Goal: Check status: Check status

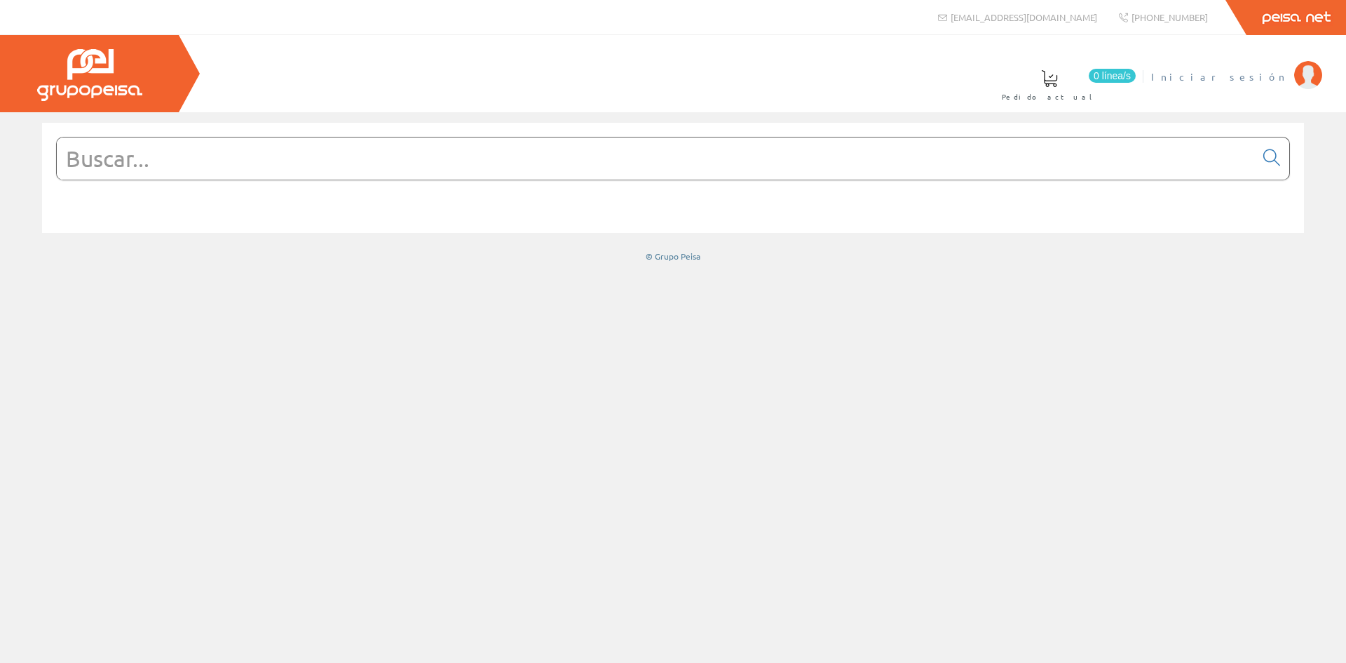
click at [1271, 77] on span "Iniciar sesión" at bounding box center [1219, 76] width 136 height 14
click at [1260, 74] on span "INSBE S.L." at bounding box center [1235, 76] width 104 height 14
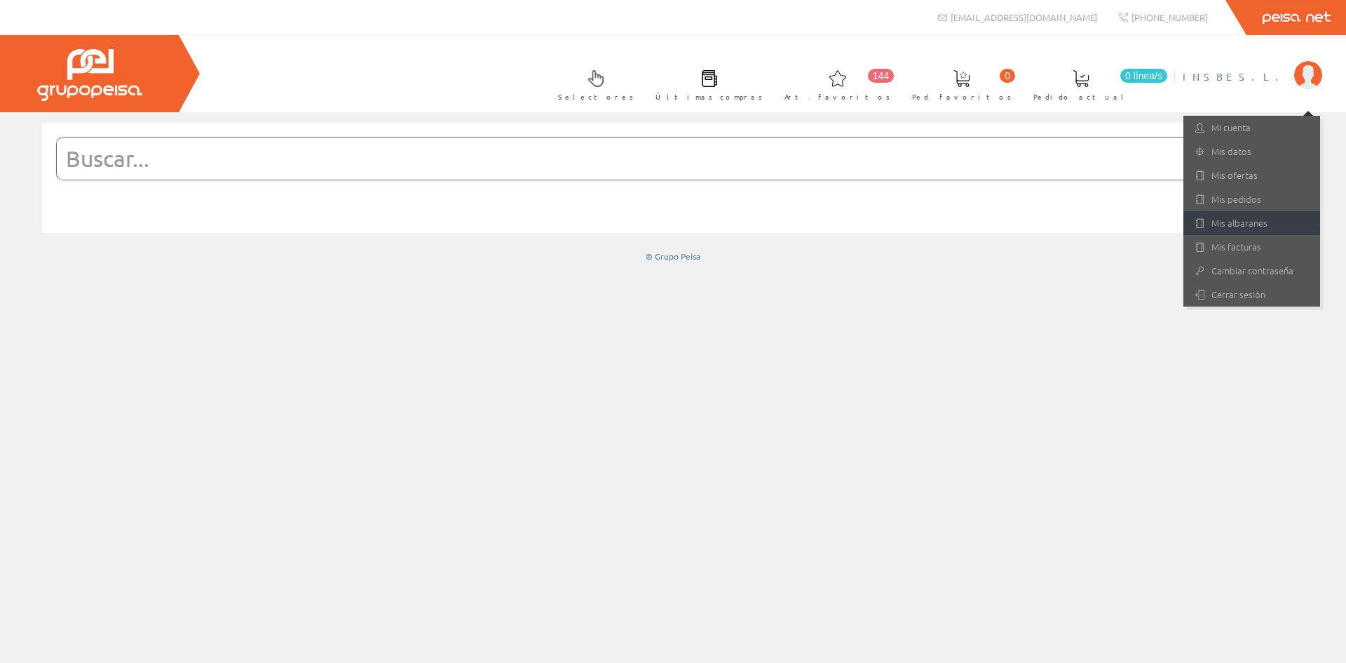
click at [1241, 220] on link "Mis albaranes" at bounding box center [1251, 223] width 137 height 24
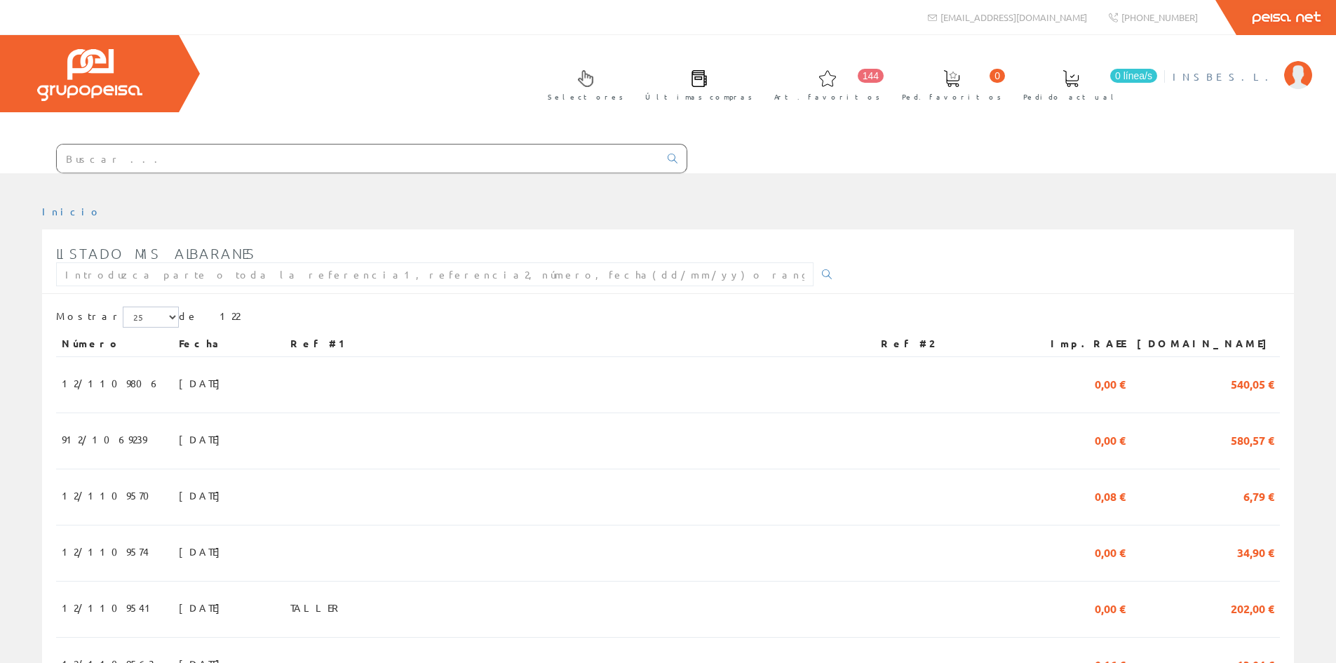
click at [1256, 75] on span "INSBE S.L." at bounding box center [1224, 76] width 104 height 14
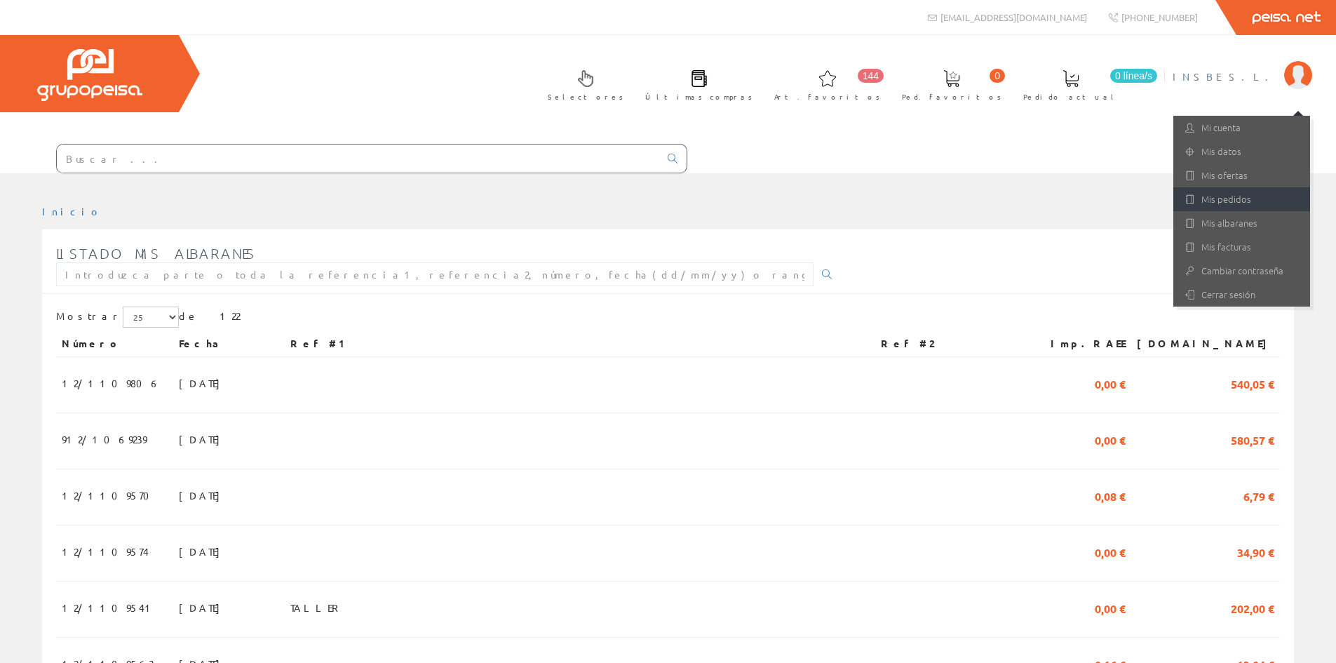
click at [1243, 198] on link "Mis pedidos" at bounding box center [1241, 199] width 137 height 24
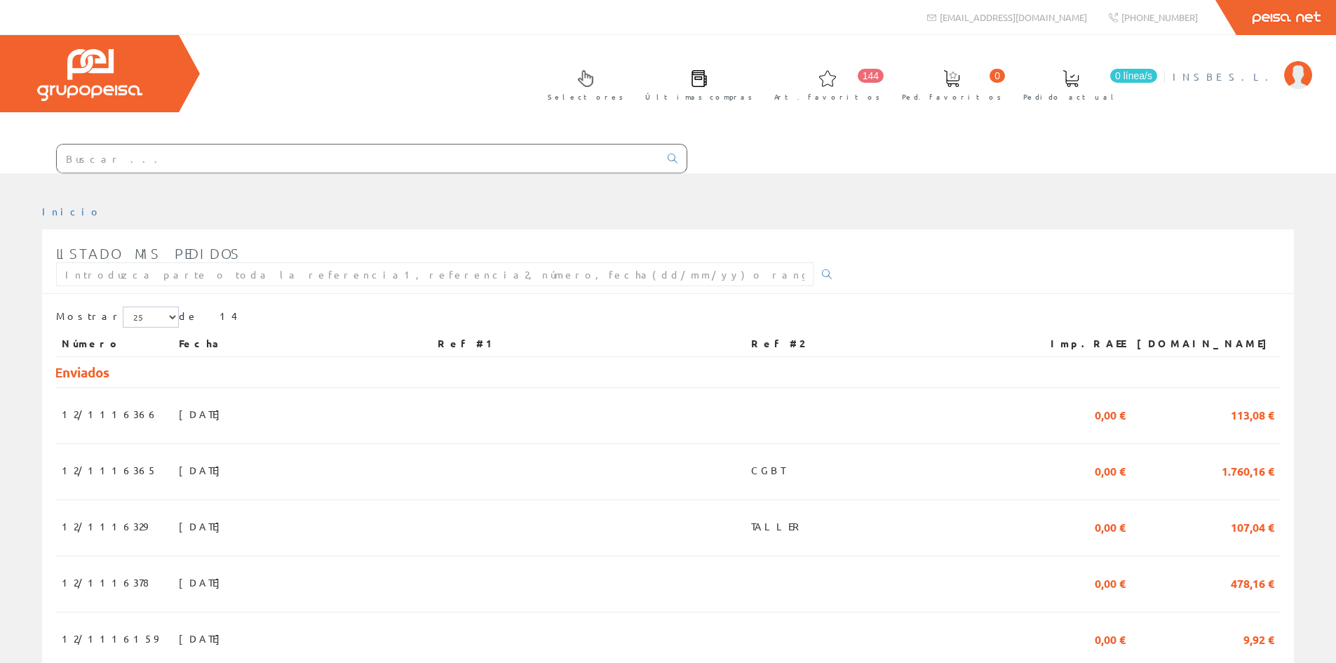
click at [1246, 74] on span "INSBE S.L." at bounding box center [1224, 76] width 104 height 14
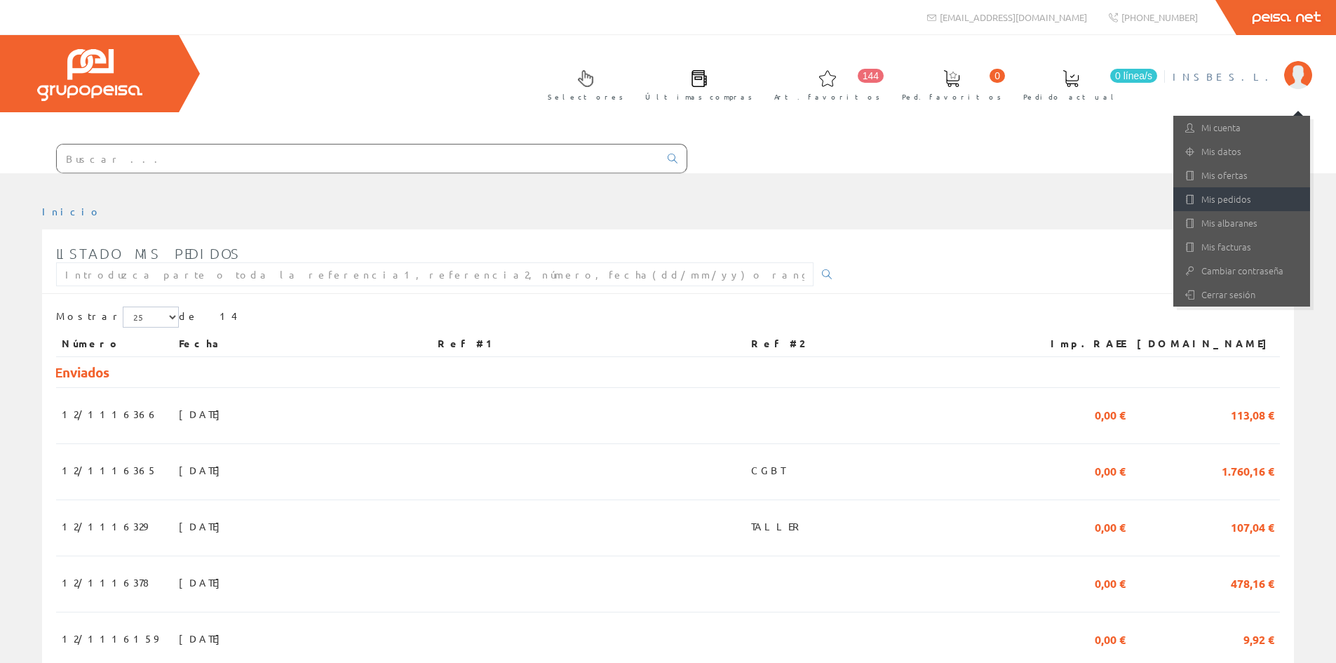
click at [1225, 195] on link "Mis pedidos" at bounding box center [1241, 199] width 137 height 24
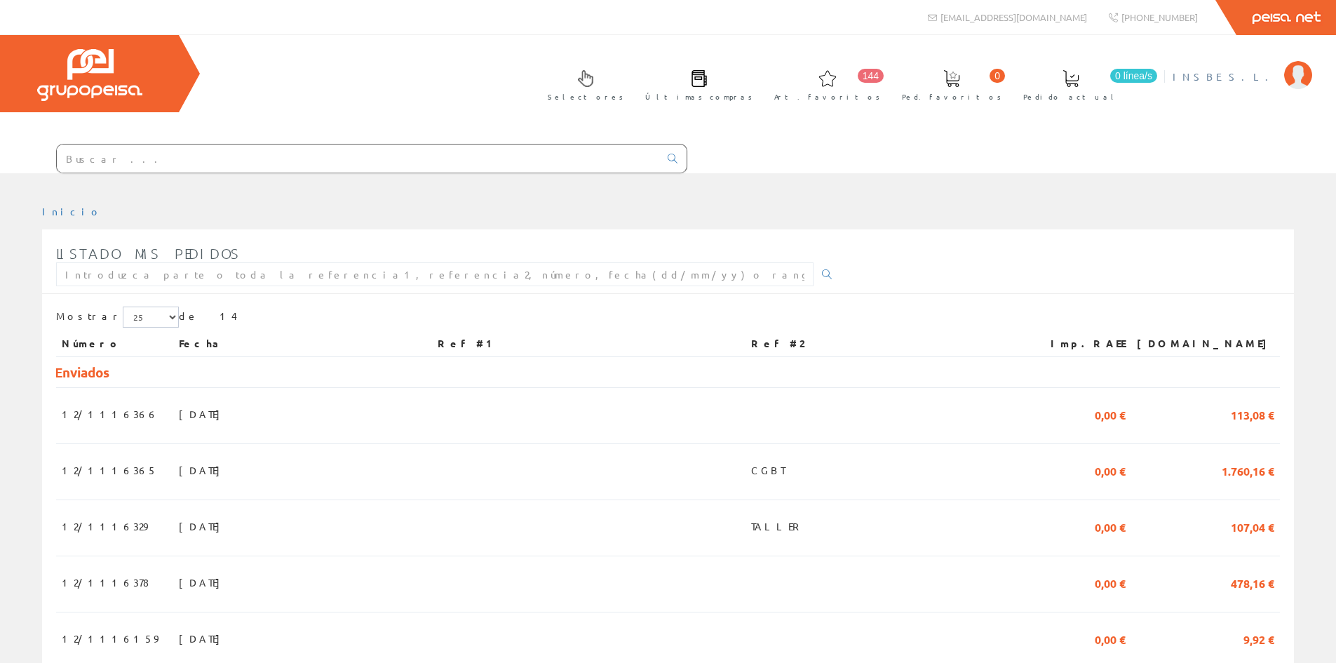
click at [1246, 77] on span "INSBE S.L." at bounding box center [1224, 76] width 104 height 14
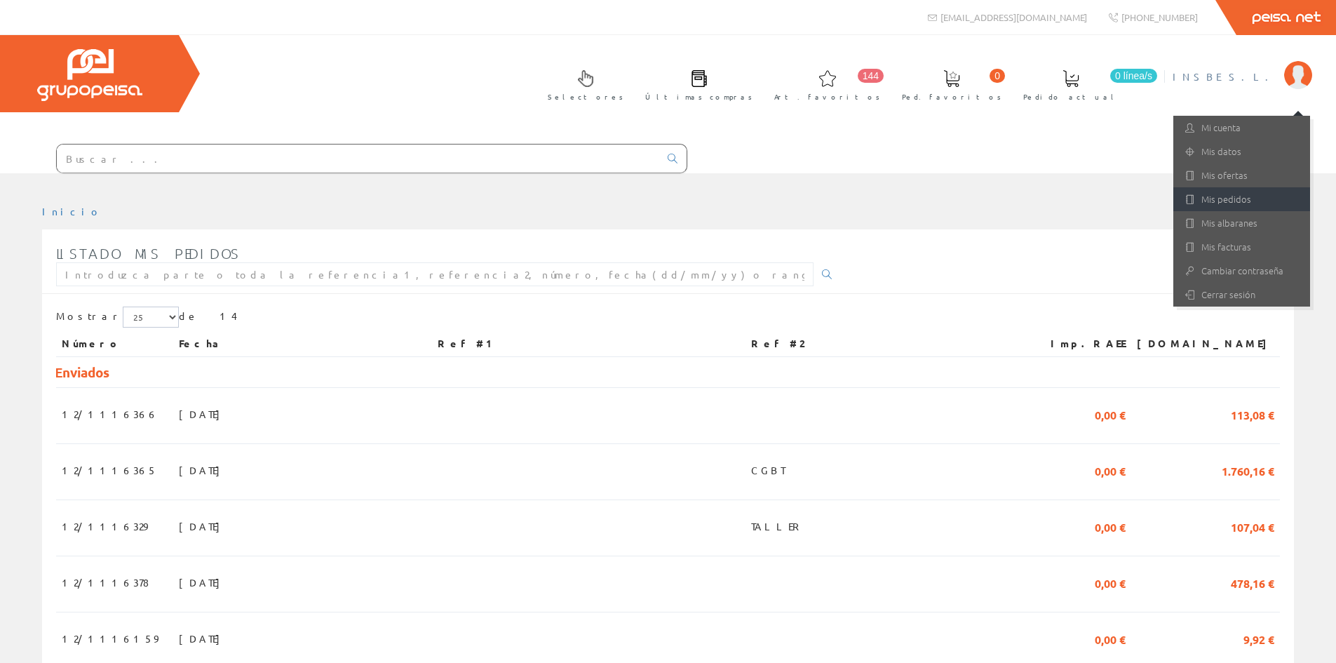
click at [1216, 196] on link "Mis pedidos" at bounding box center [1241, 199] width 137 height 24
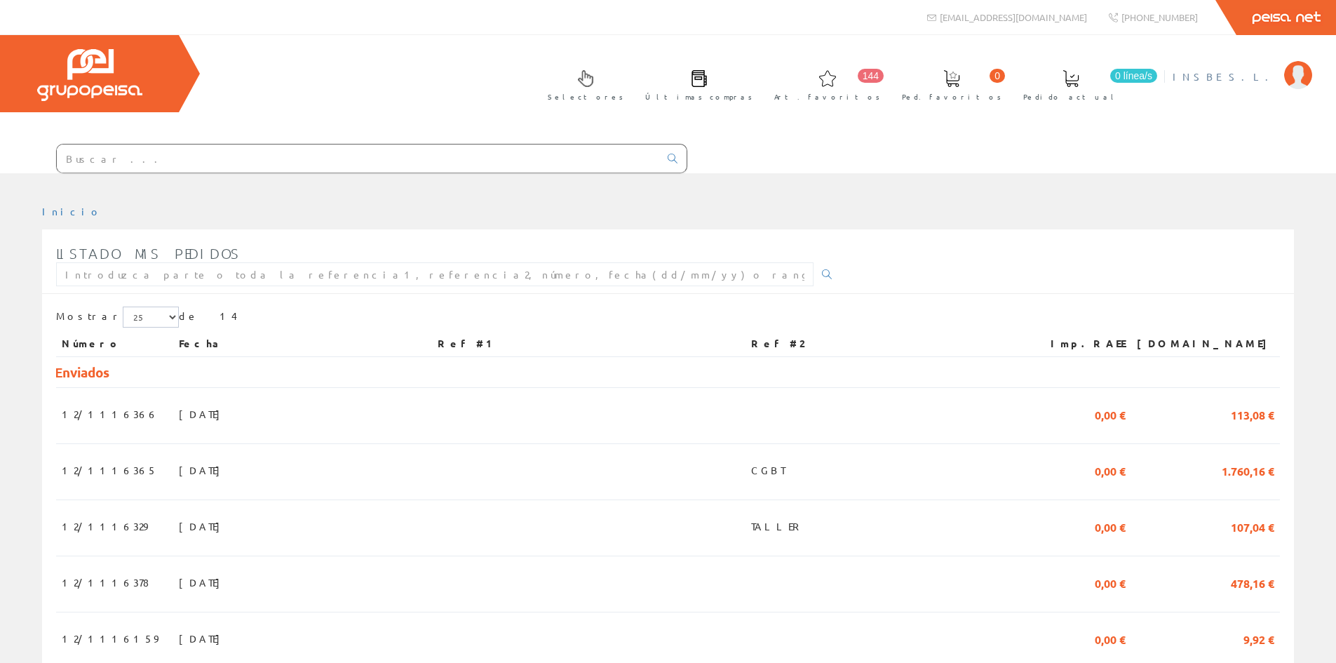
click at [1263, 71] on span "INSBE S.L." at bounding box center [1224, 76] width 104 height 14
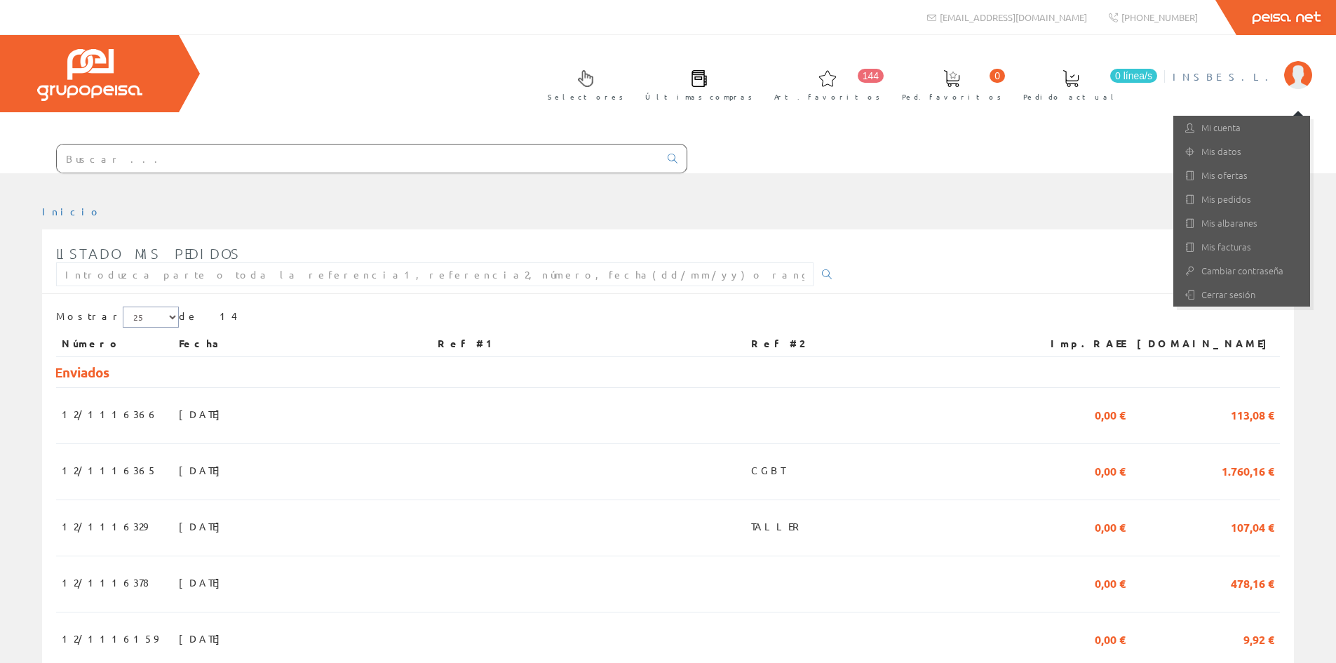
click at [143, 314] on select "5 15 25" at bounding box center [151, 316] width 56 height 21
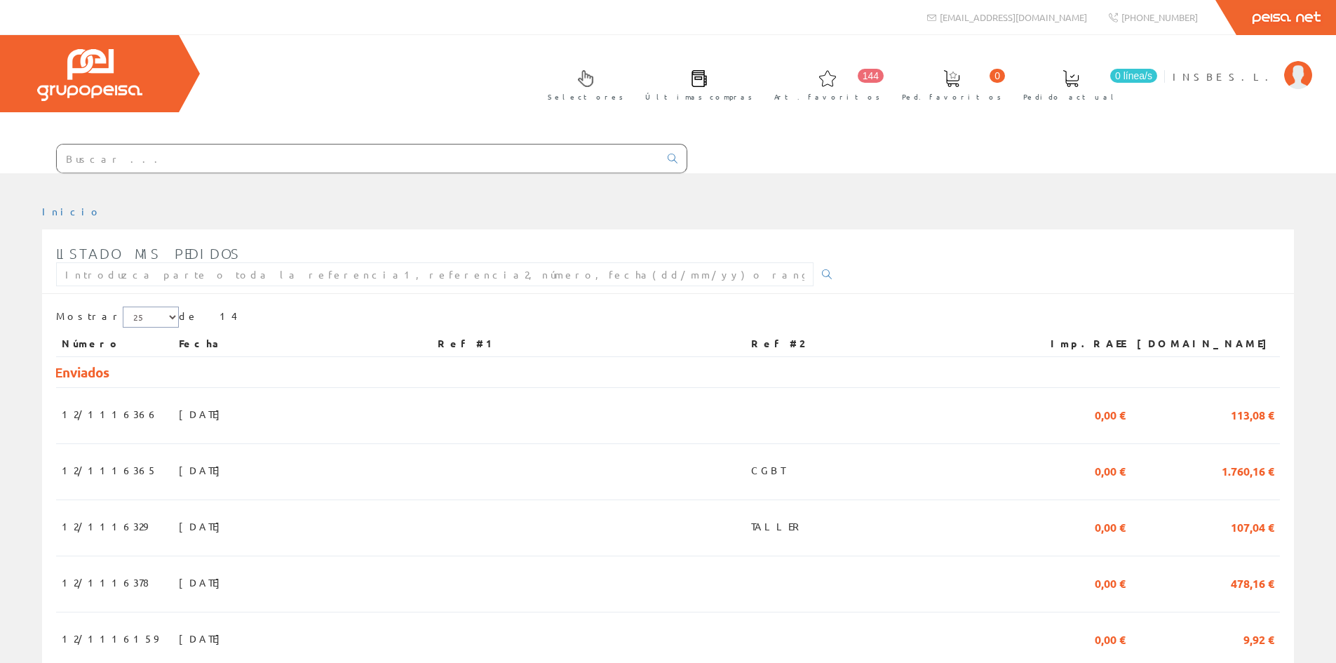
click at [143, 314] on select "5 15 25" at bounding box center [151, 316] width 56 height 21
click at [1259, 75] on span "INSBE S.L." at bounding box center [1224, 76] width 104 height 14
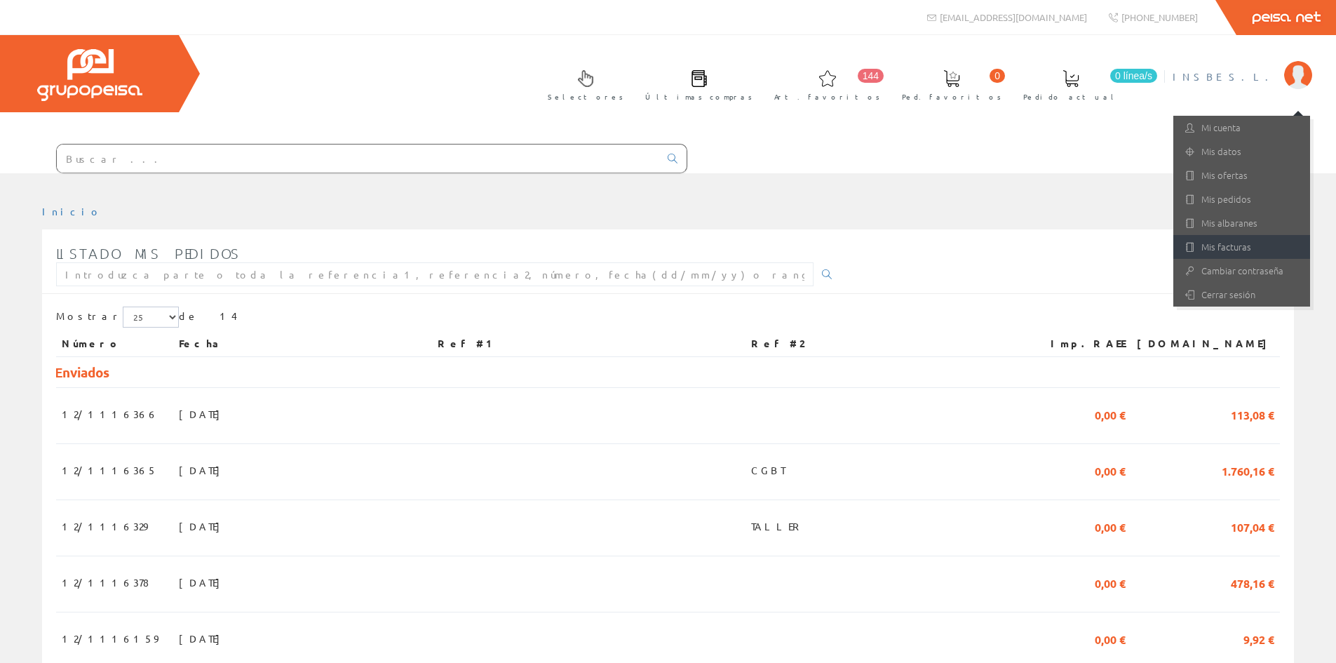
click at [1230, 251] on link "Mis facturas" at bounding box center [1241, 247] width 137 height 24
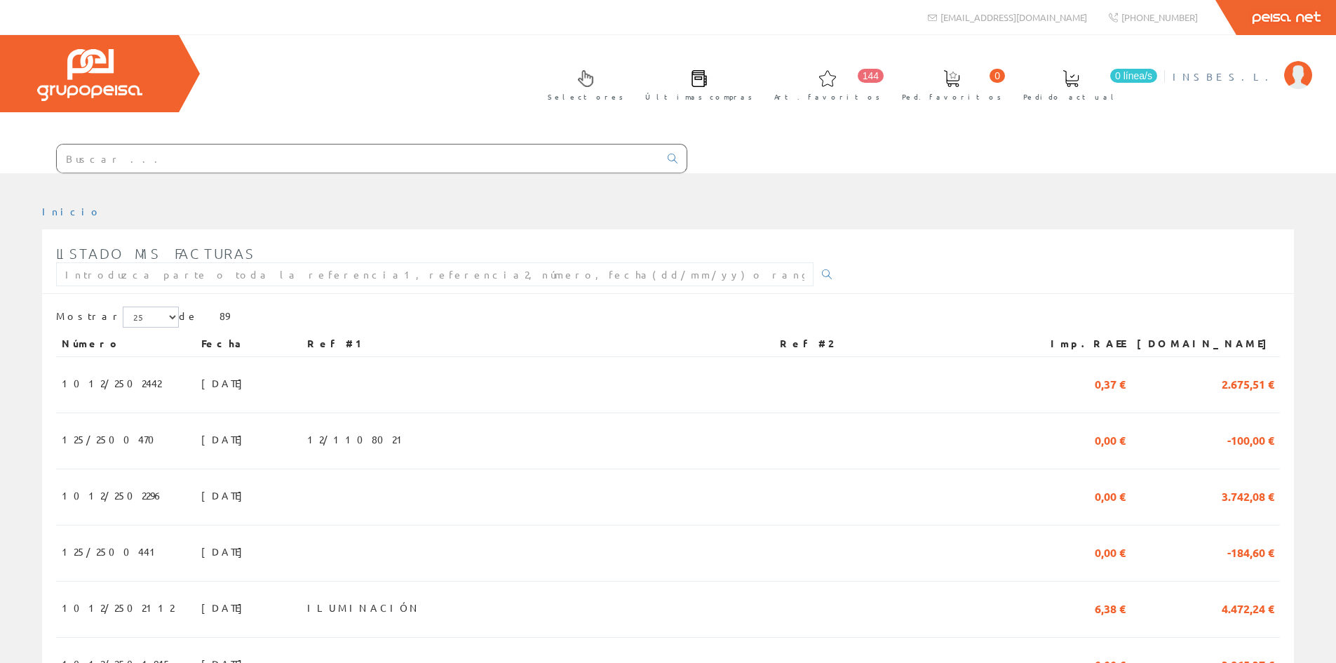
click at [1261, 79] on span "INSBE S.L." at bounding box center [1224, 76] width 104 height 14
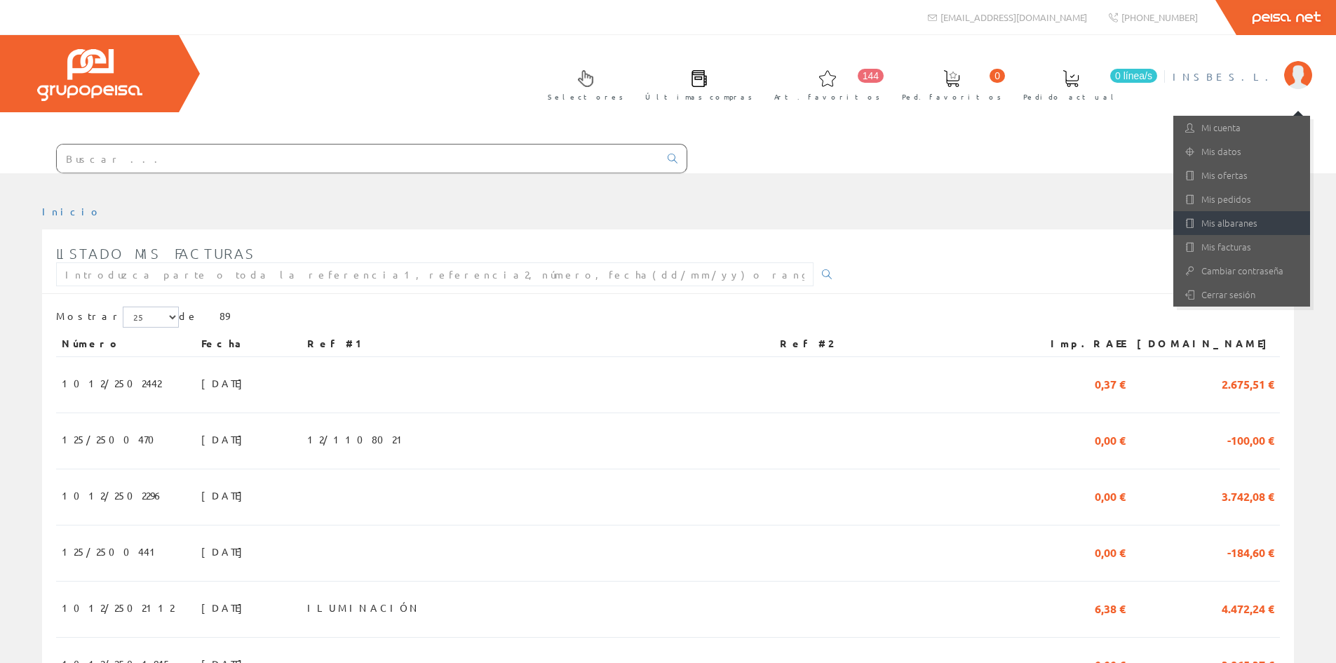
click at [1239, 224] on link "Mis albaranes" at bounding box center [1241, 223] width 137 height 24
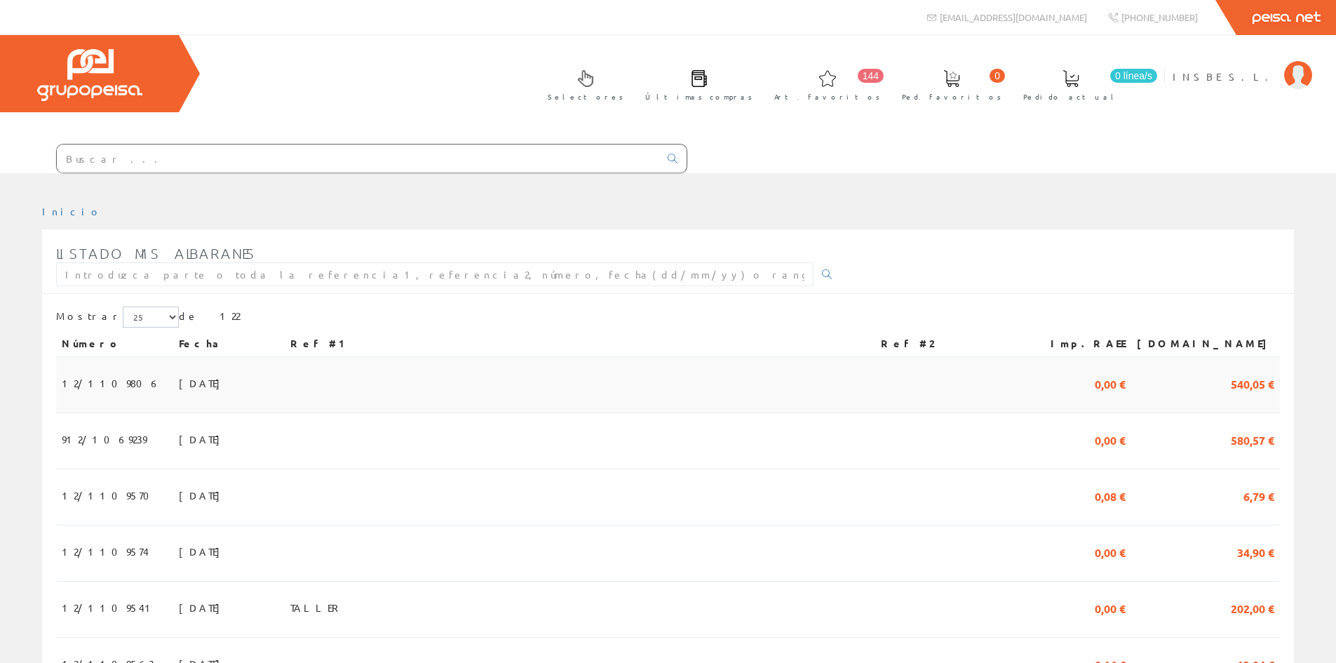
click at [179, 384] on span "10/09/2025" at bounding box center [203, 383] width 48 height 24
click at [1248, 76] on span "INSBE S.L." at bounding box center [1224, 76] width 104 height 14
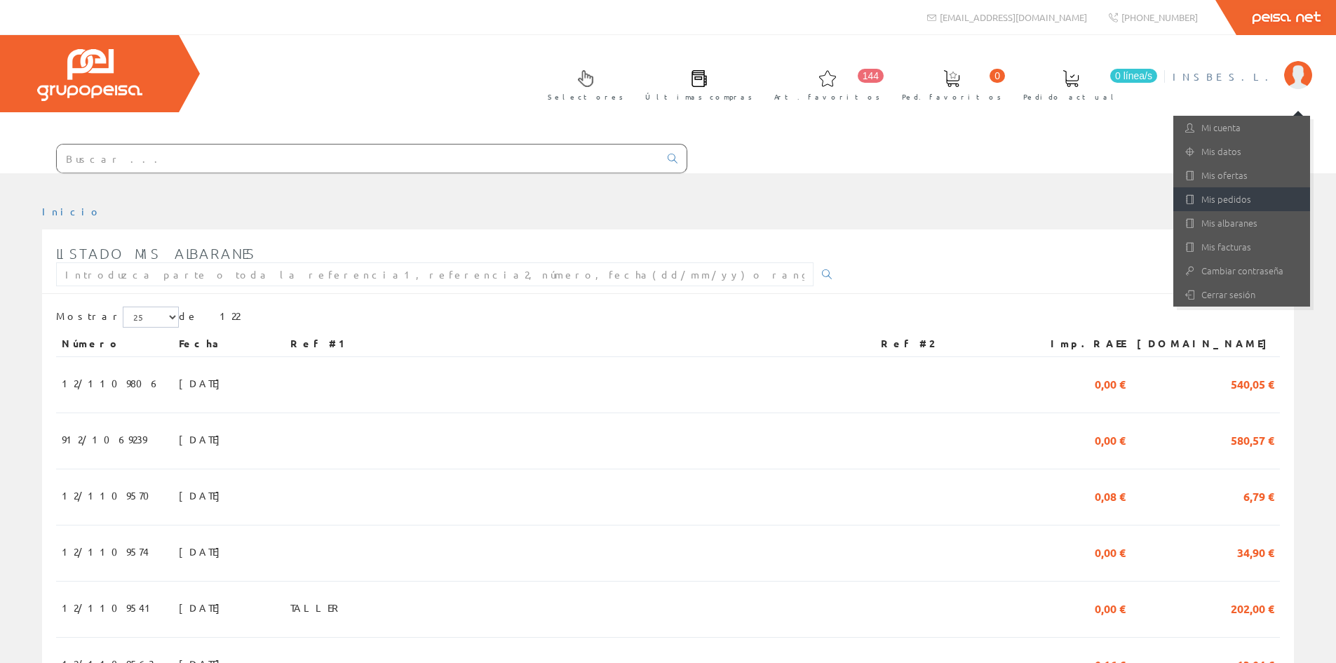
click at [1235, 203] on link "Mis pedidos" at bounding box center [1241, 199] width 137 height 24
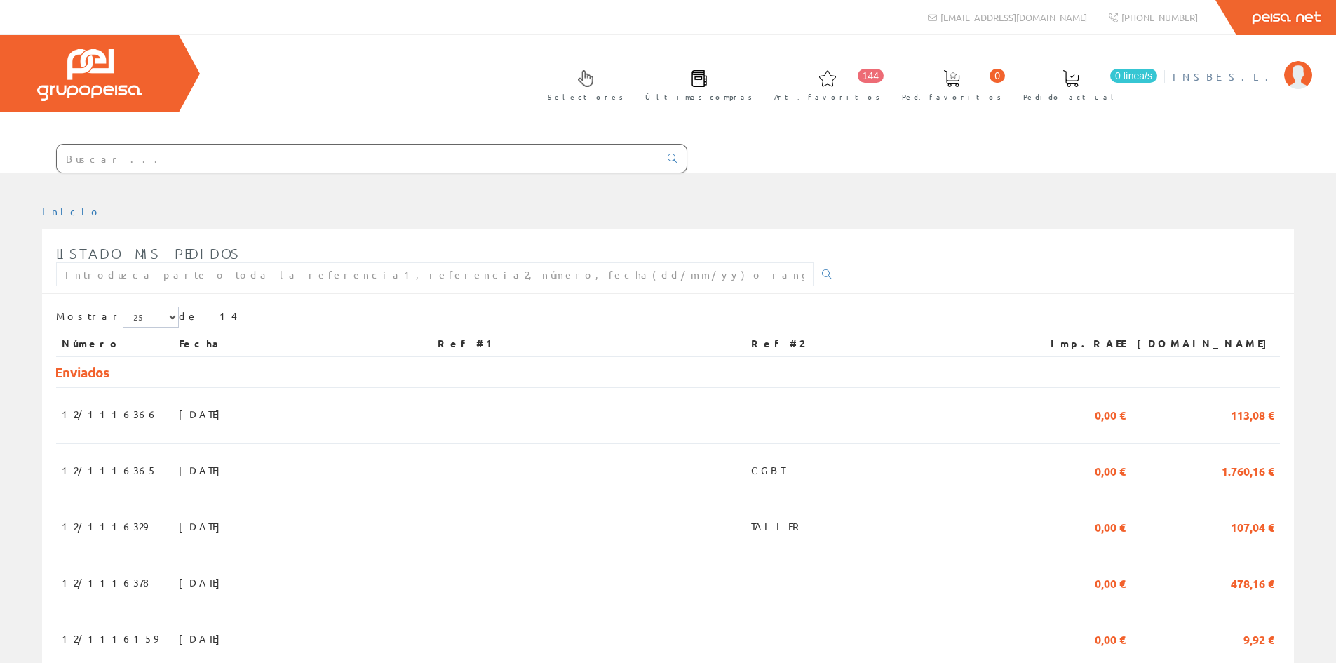
click at [1256, 79] on span "INSBE S.L." at bounding box center [1224, 76] width 104 height 14
